Goal: Find specific page/section: Find specific page/section

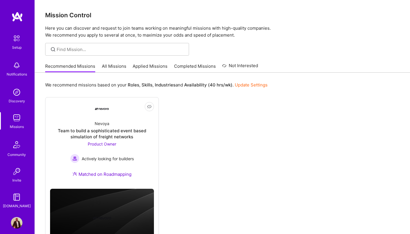
click at [7, 112] on link "Missions" at bounding box center [17, 121] width 36 height 18
click at [13, 118] on img at bounding box center [17, 118] width 12 height 12
